Goal: Find specific page/section: Find specific page/section

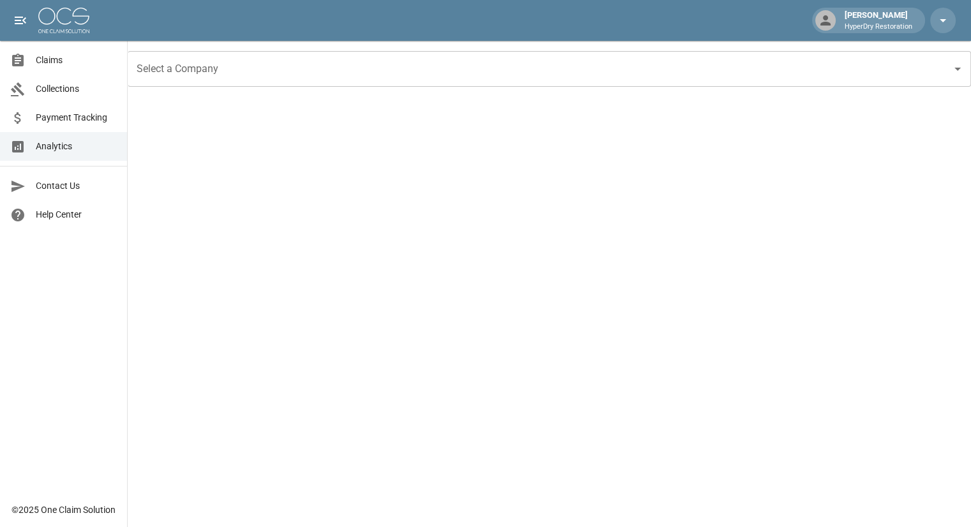
click at [74, 59] on span "Claims" at bounding box center [76, 60] width 81 height 13
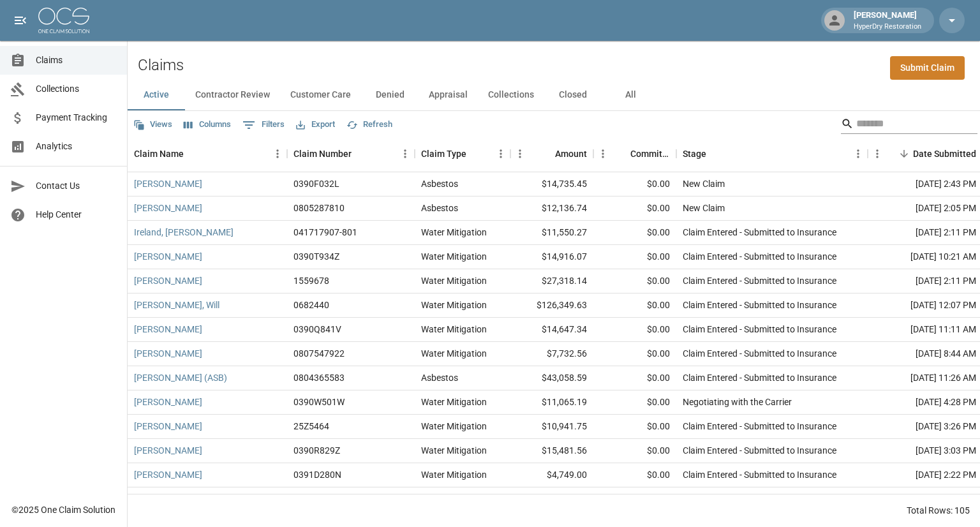
click at [866, 123] on input "Search" at bounding box center [908, 124] width 102 height 20
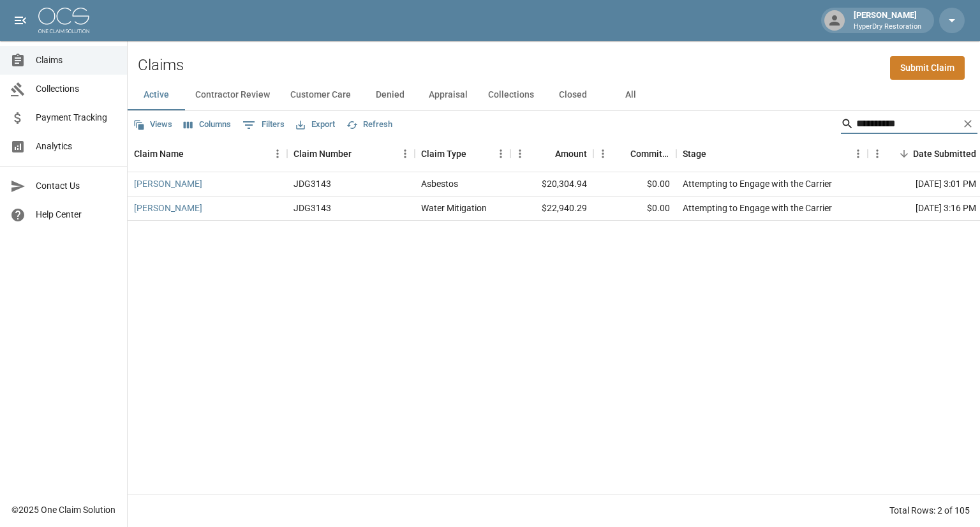
type input "**********"
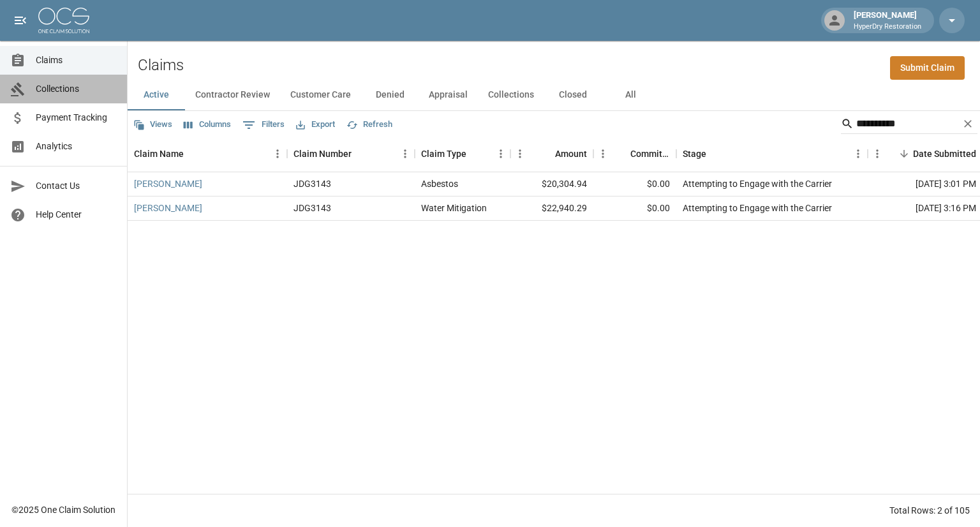
click at [95, 92] on span "Collections" at bounding box center [76, 88] width 81 height 13
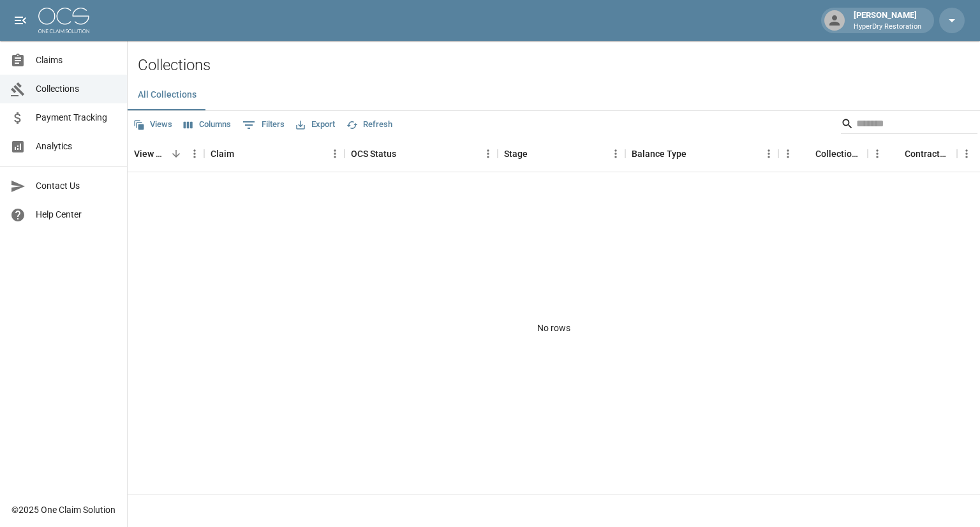
click at [62, 54] on span "Claims" at bounding box center [76, 60] width 81 height 13
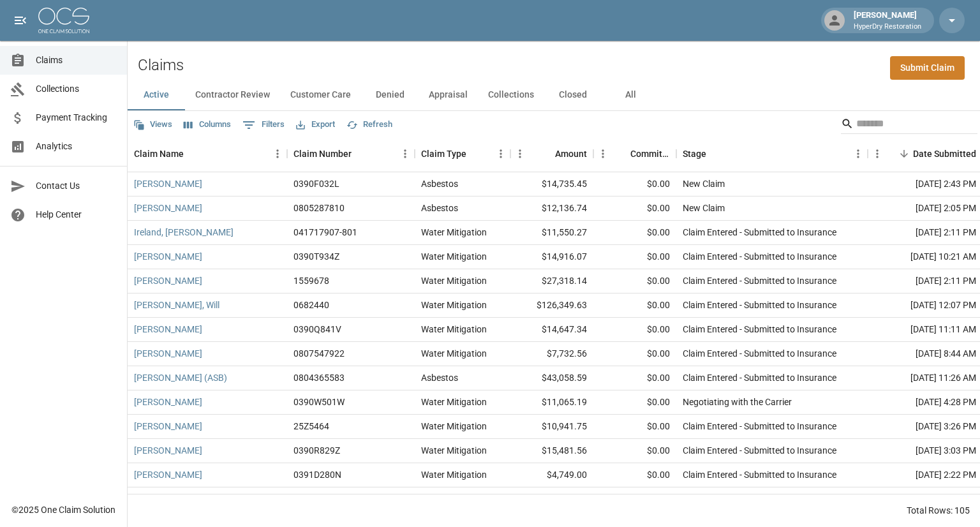
click at [73, 118] on span "Payment Tracking" at bounding box center [76, 117] width 81 height 13
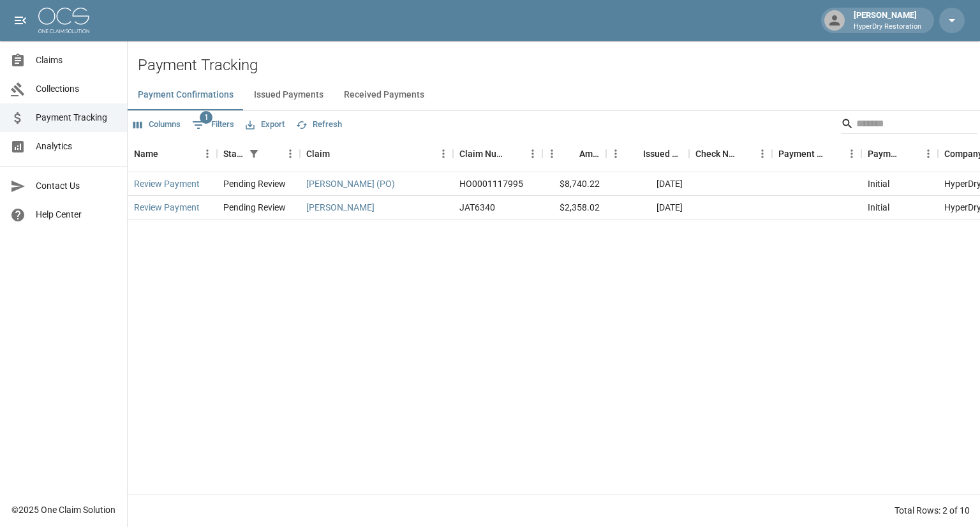
click at [345, 97] on button "Received Payments" at bounding box center [384, 95] width 101 height 31
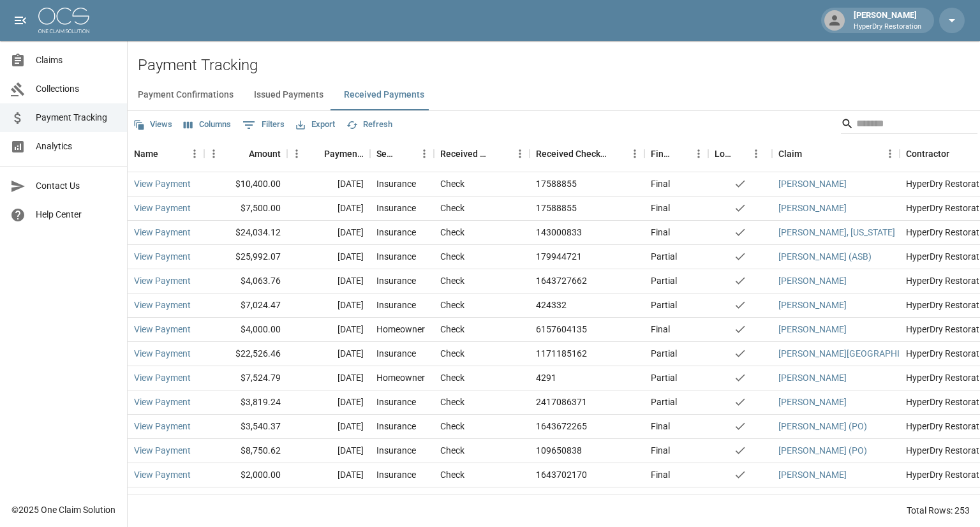
click at [69, 63] on span "Claims" at bounding box center [76, 60] width 81 height 13
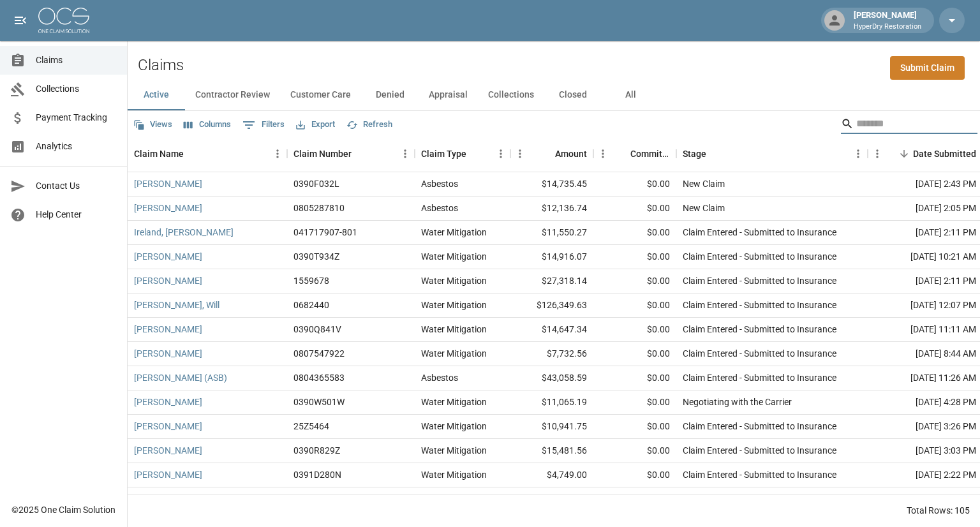
click at [873, 129] on input "Search" at bounding box center [908, 124] width 102 height 20
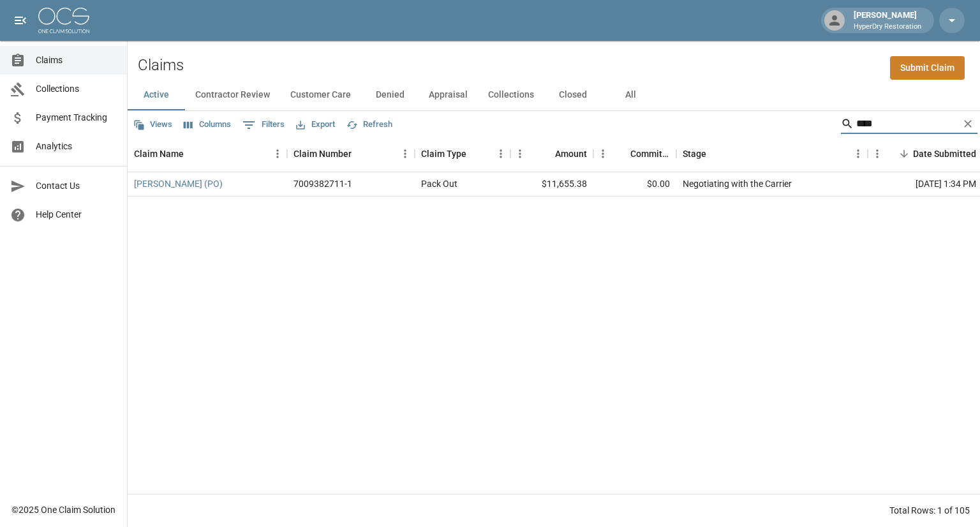
type input "****"
click at [631, 96] on button "All" at bounding box center [630, 95] width 57 height 31
